Goal: Navigation & Orientation: Find specific page/section

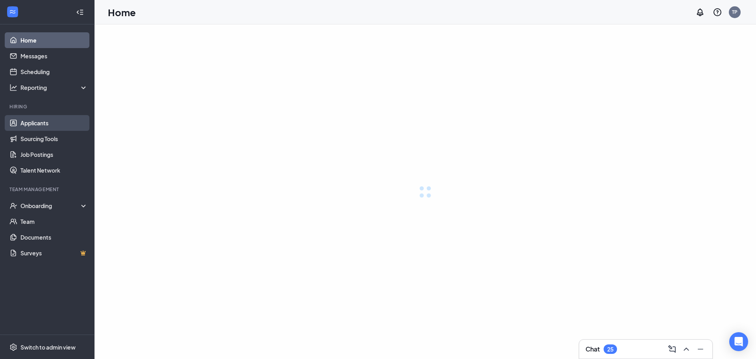
click at [48, 125] on link "Applicants" at bounding box center [53, 123] width 67 height 16
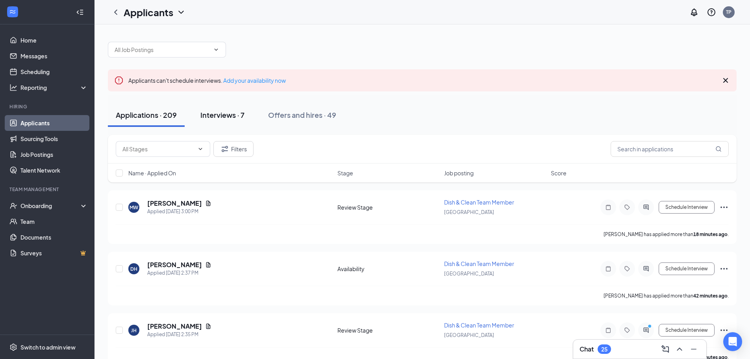
click at [230, 117] on div "Interviews · 7" at bounding box center [222, 115] width 44 height 10
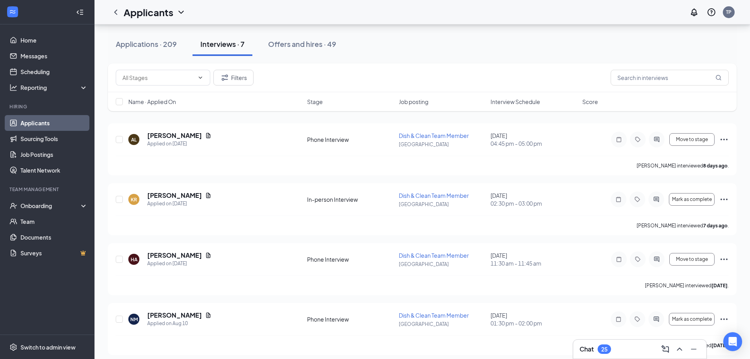
scroll to position [65, 0]
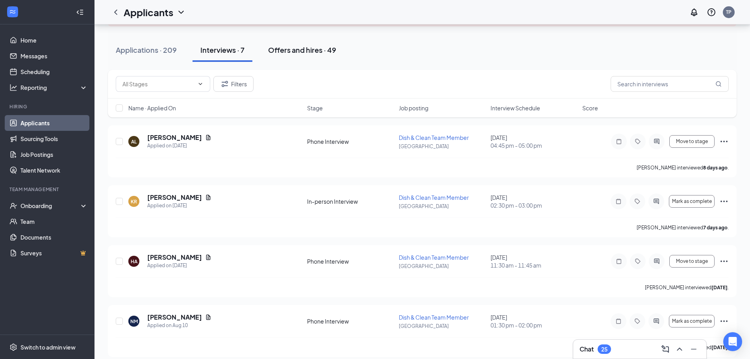
click at [317, 49] on div "Offers and hires · 49" at bounding box center [302, 50] width 68 height 10
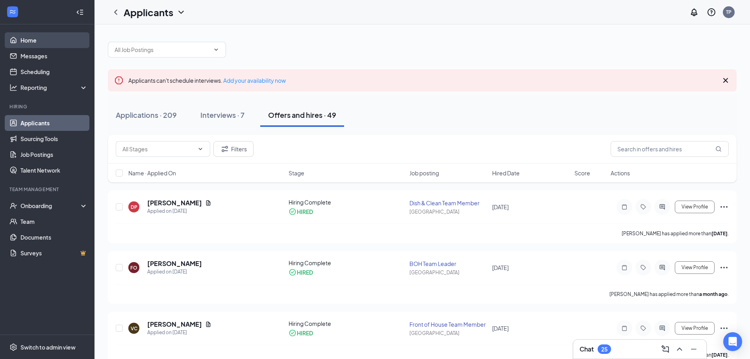
click at [46, 44] on link "Home" at bounding box center [53, 40] width 67 height 16
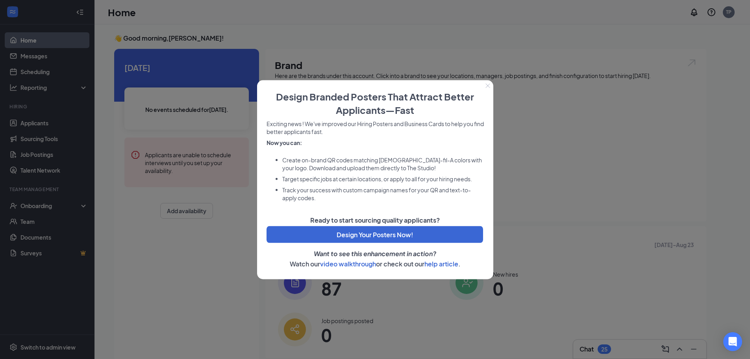
click at [488, 85] on icon "Close" at bounding box center [487, 85] width 4 height 4
